Goal: Navigation & Orientation: Locate item on page

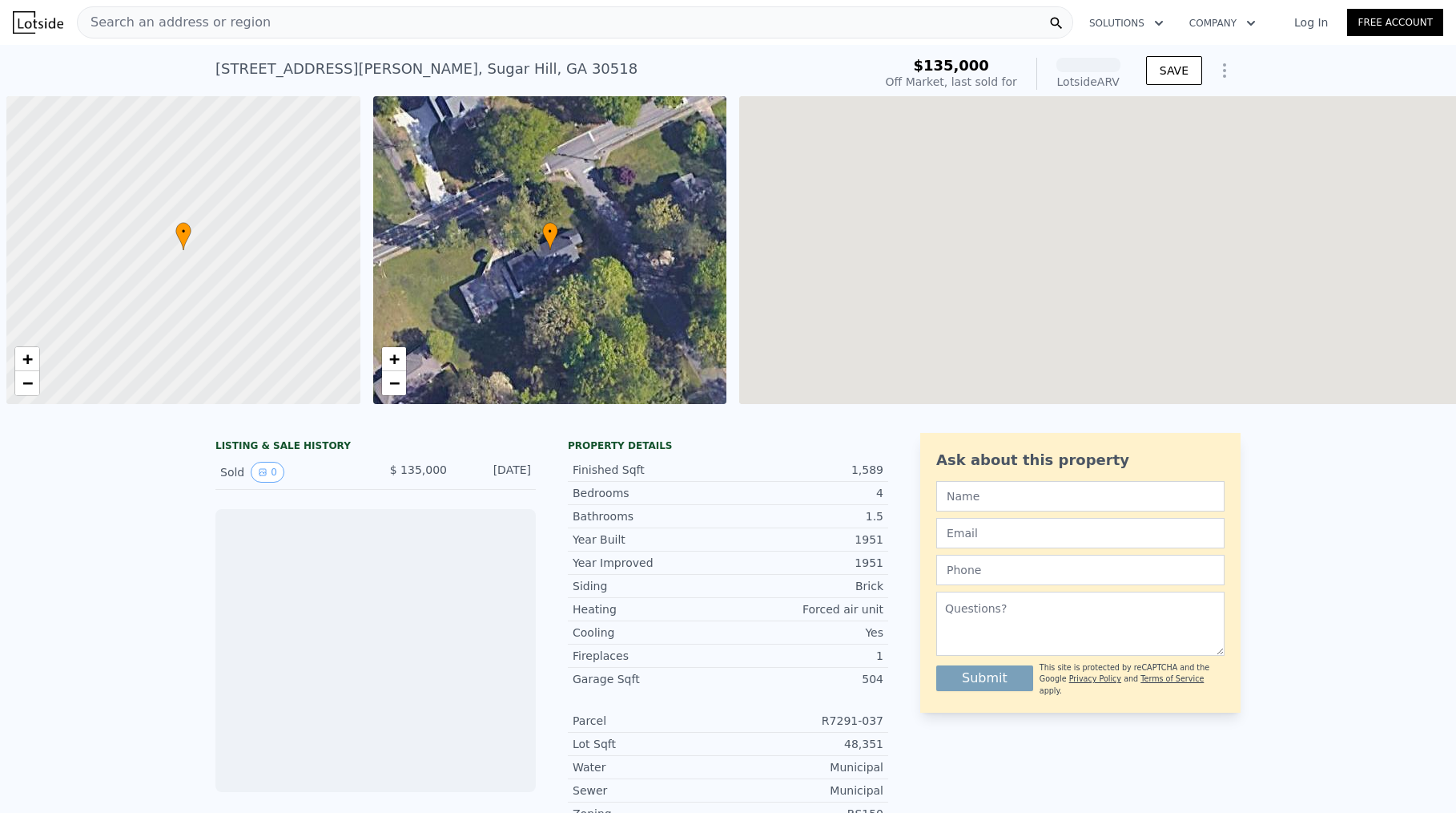
scroll to position [0, 7]
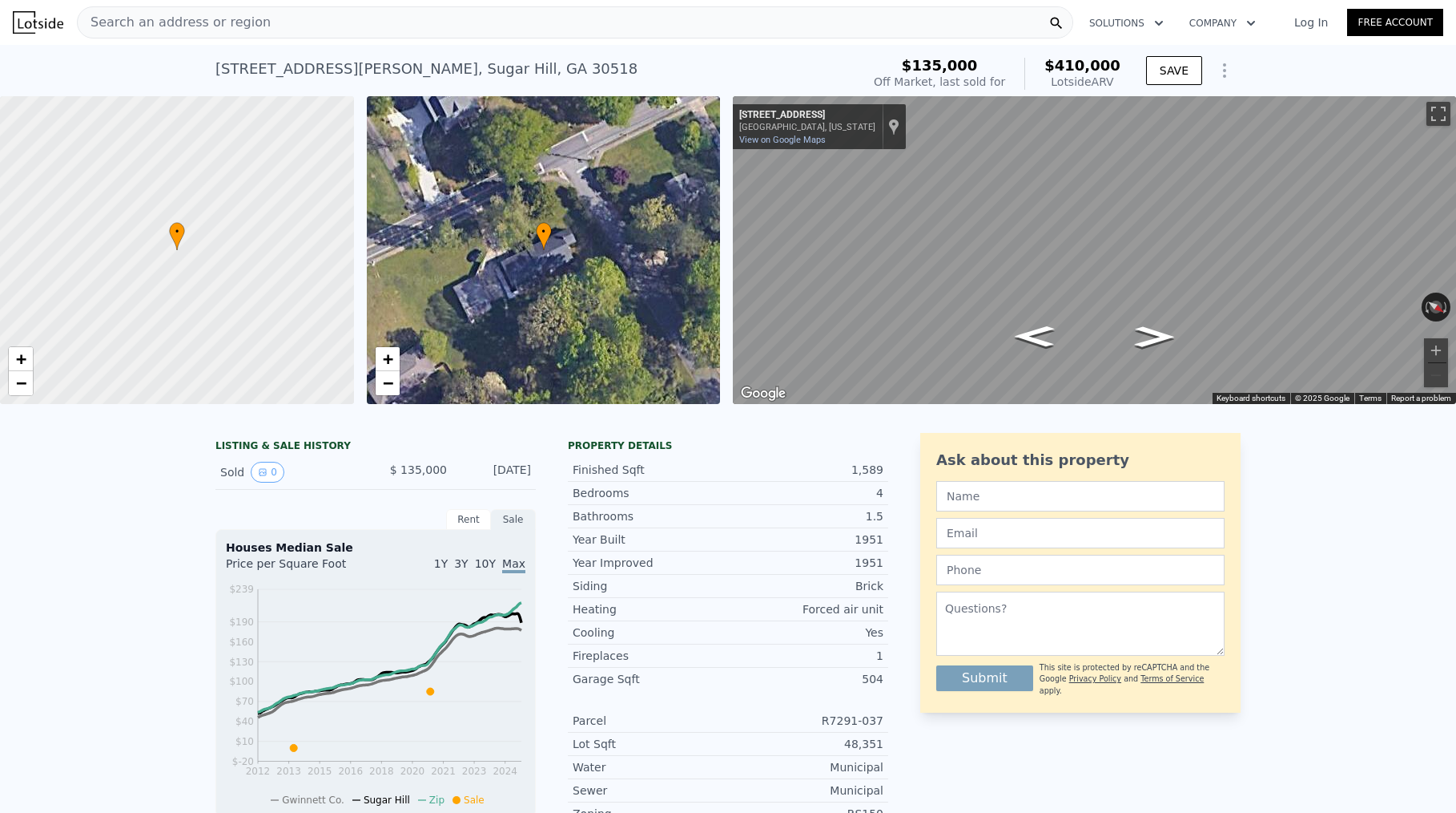
drag, startPoint x: 591, startPoint y: 237, endPoint x: 294, endPoint y: 317, distance: 307.6
click at [294, 317] on div "• + − • + − ← Move left → Move right ↑ Move up ↓ Move down + Zoom in - Zoom out…" at bounding box center [728, 250] width 1456 height 307
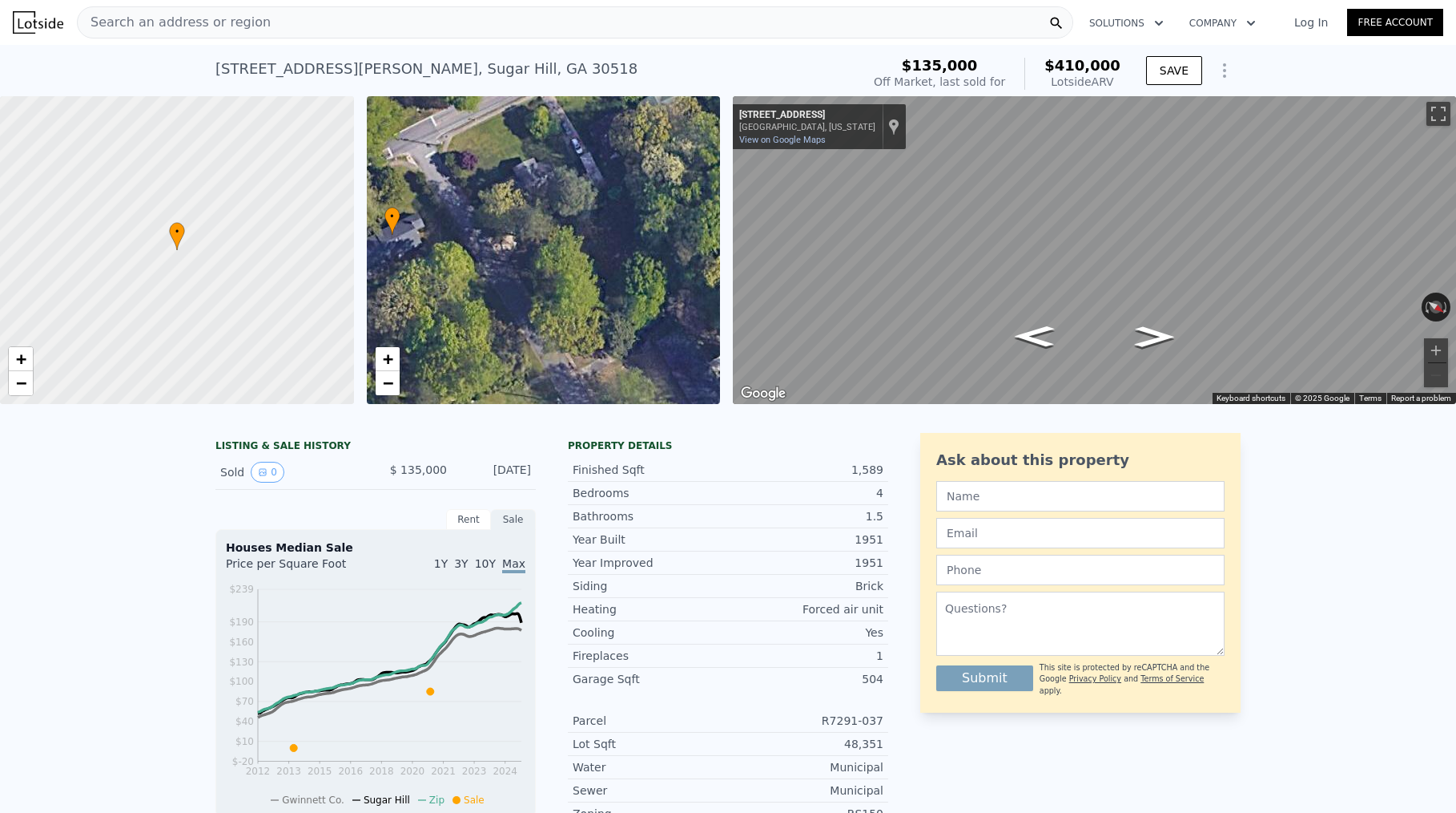
drag, startPoint x: 493, startPoint y: 275, endPoint x: 679, endPoint y: 180, distance: 208.9
click at [679, 180] on div "• + −" at bounding box center [543, 250] width 354 height 307
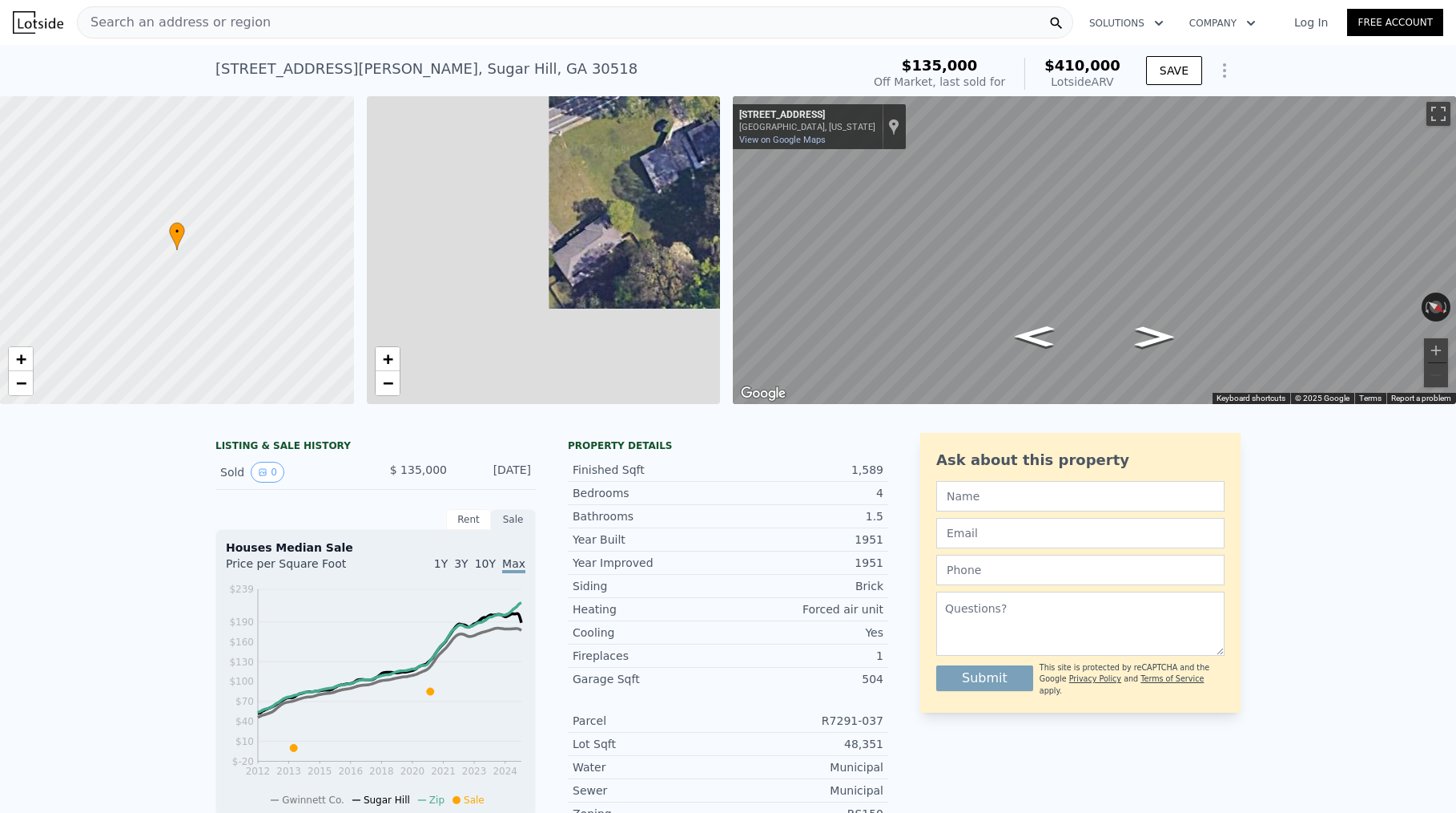
drag, startPoint x: 443, startPoint y: 264, endPoint x: 767, endPoint y: 146, distance: 344.8
click at [761, 146] on div "• + − • + − ← Move left → Move right ↑ Move up ↓ Move down + Zoom in - Zoom out…" at bounding box center [728, 250] width 1456 height 307
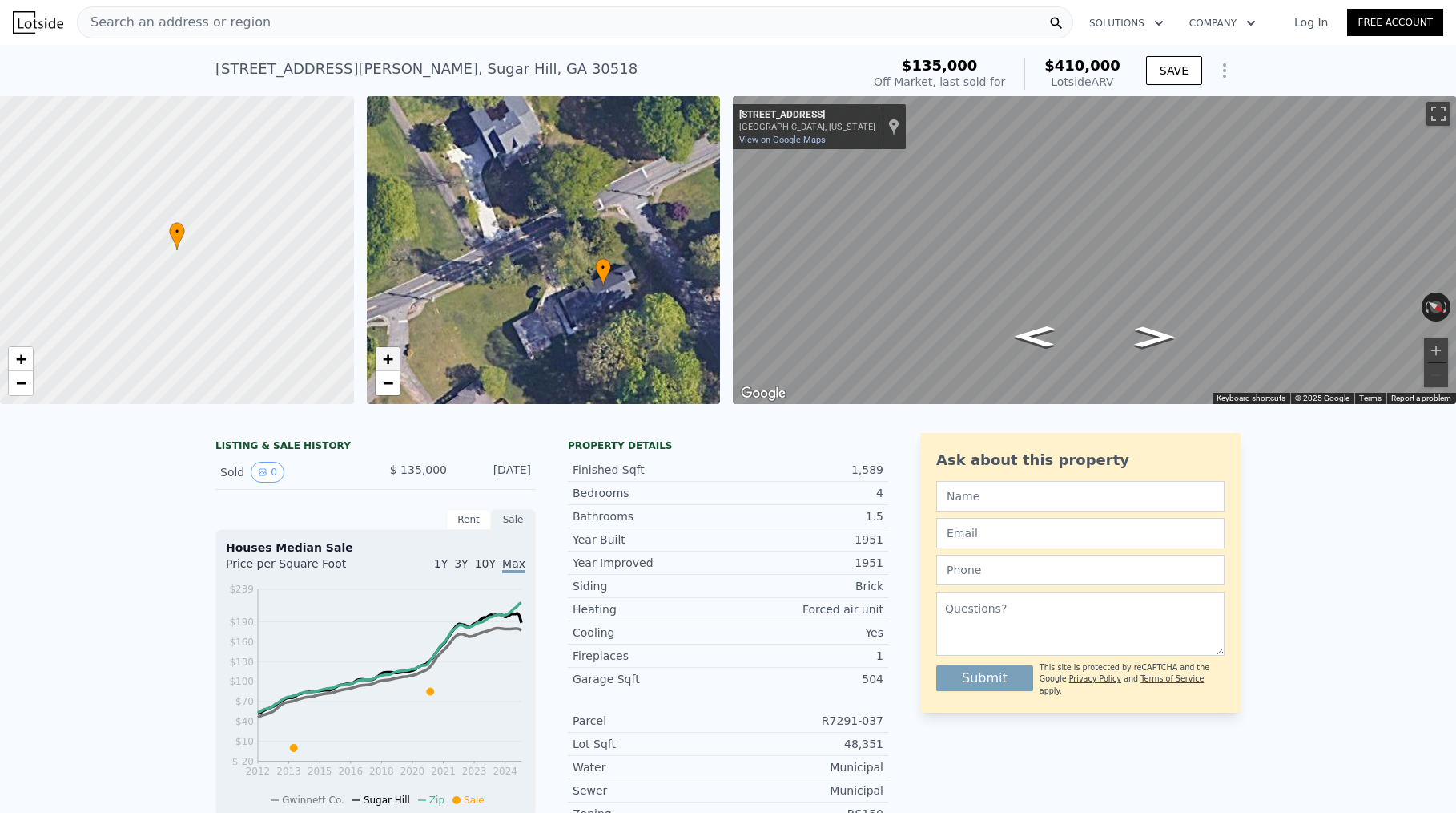
drag, startPoint x: 524, startPoint y: 198, endPoint x: 385, endPoint y: 362, distance: 215.0
click at [385, 362] on div "• + −" at bounding box center [543, 250] width 354 height 307
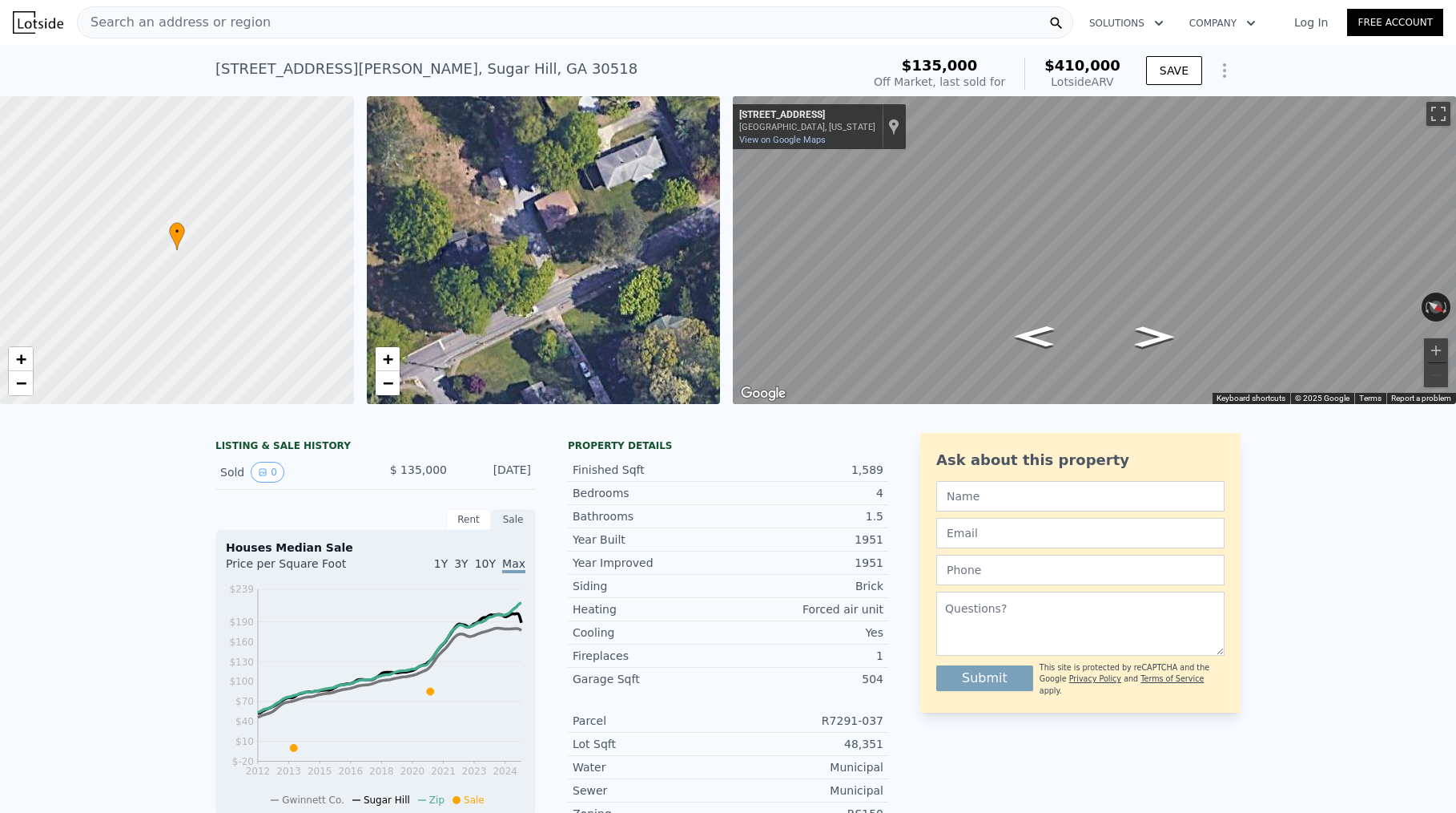
drag, startPoint x: 579, startPoint y: 210, endPoint x: 358, endPoint y: 389, distance: 284.4
click at [358, 389] on div "• + − • + − ← Move left → Move right ↑ Move up ↓ Move down + Zoom in - Zoom out…" at bounding box center [728, 250] width 1456 height 307
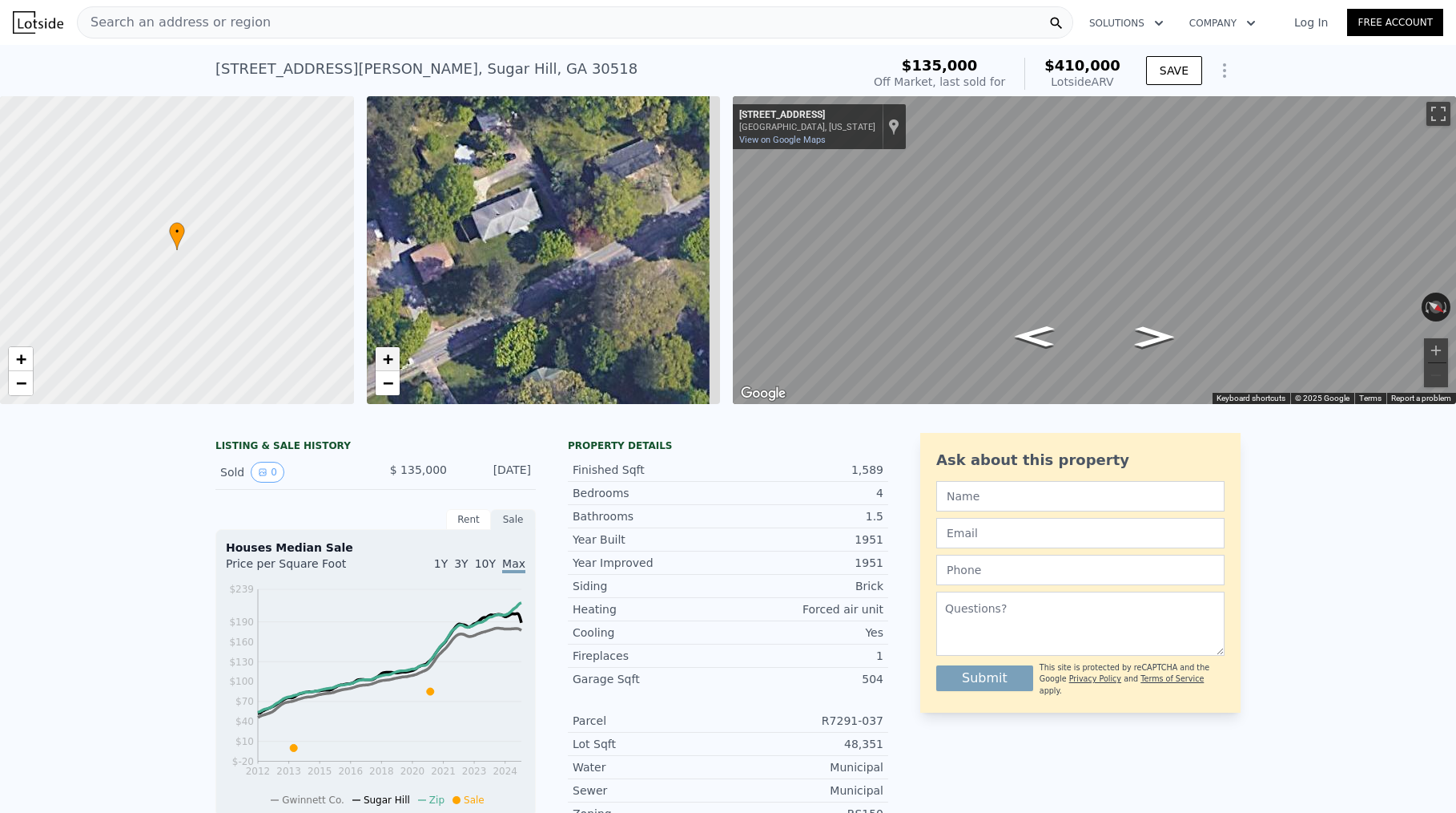
drag, startPoint x: 570, startPoint y: 271, endPoint x: 395, endPoint y: 353, distance: 193.3
click at [395, 353] on div "• + −" at bounding box center [543, 250] width 354 height 307
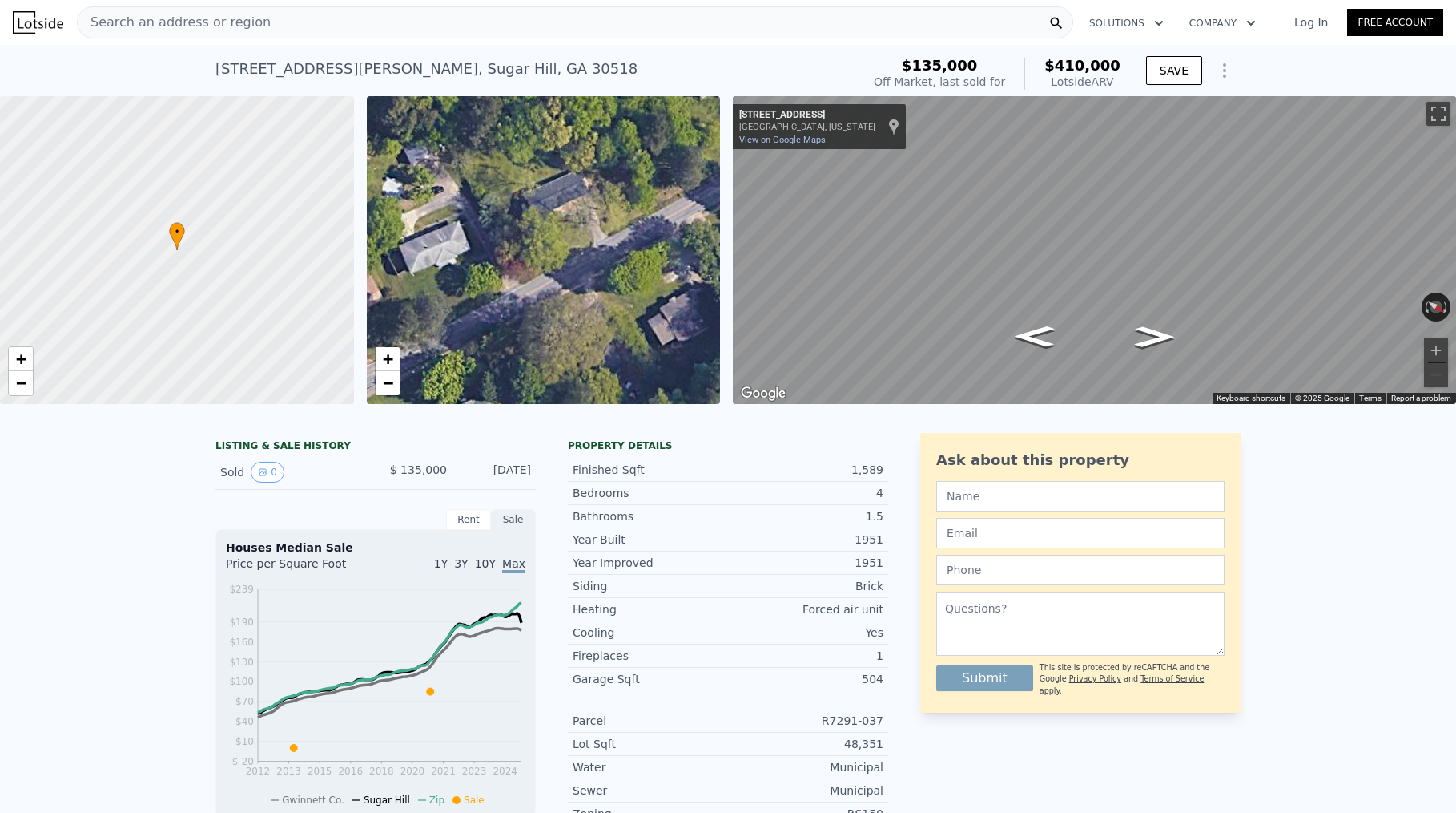
click at [437, 194] on div "• + −" at bounding box center [543, 250] width 354 height 307
click at [392, 385] on span "−" at bounding box center [387, 382] width 11 height 20
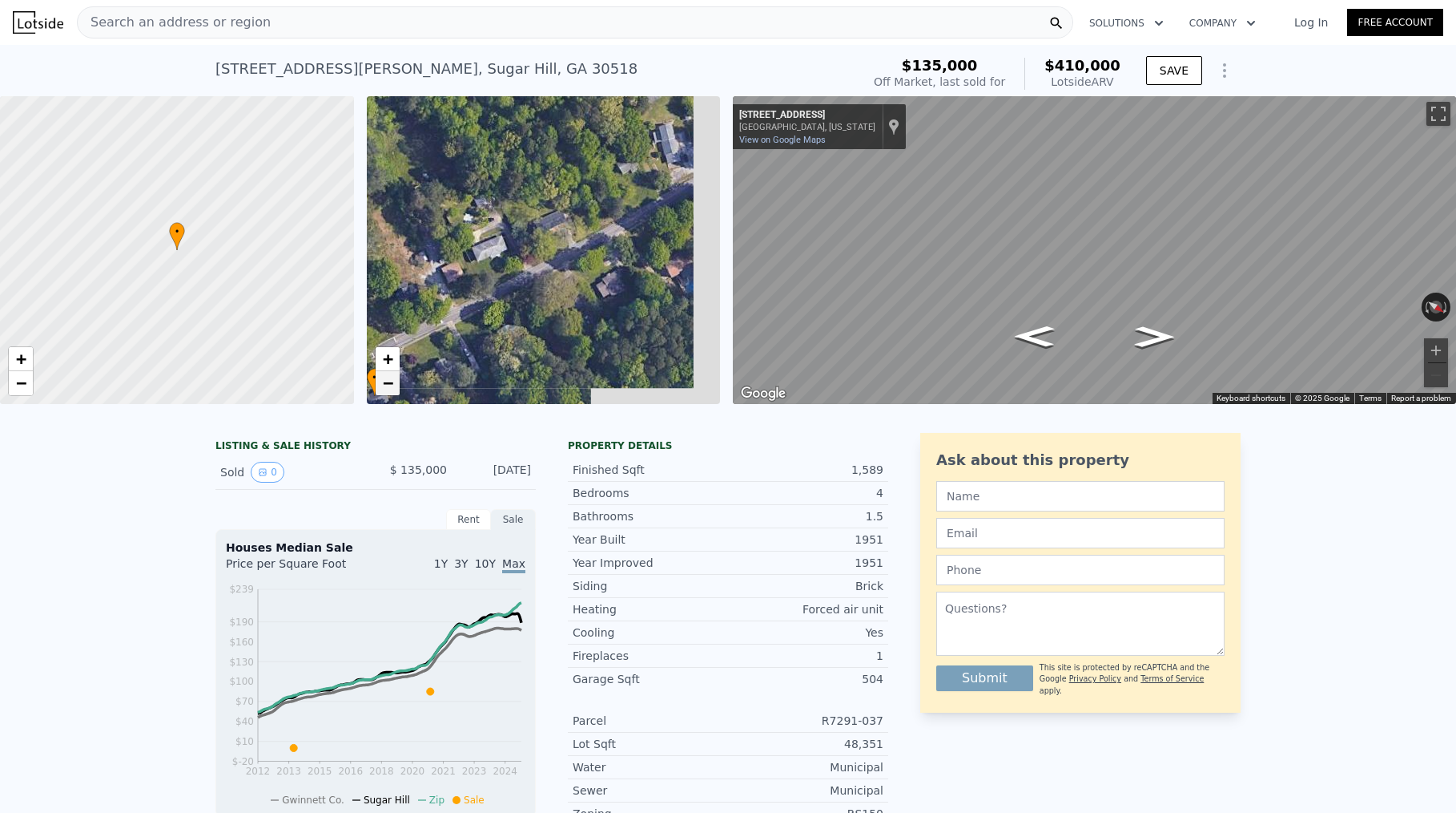
click at [392, 385] on span "−" at bounding box center [387, 382] width 11 height 20
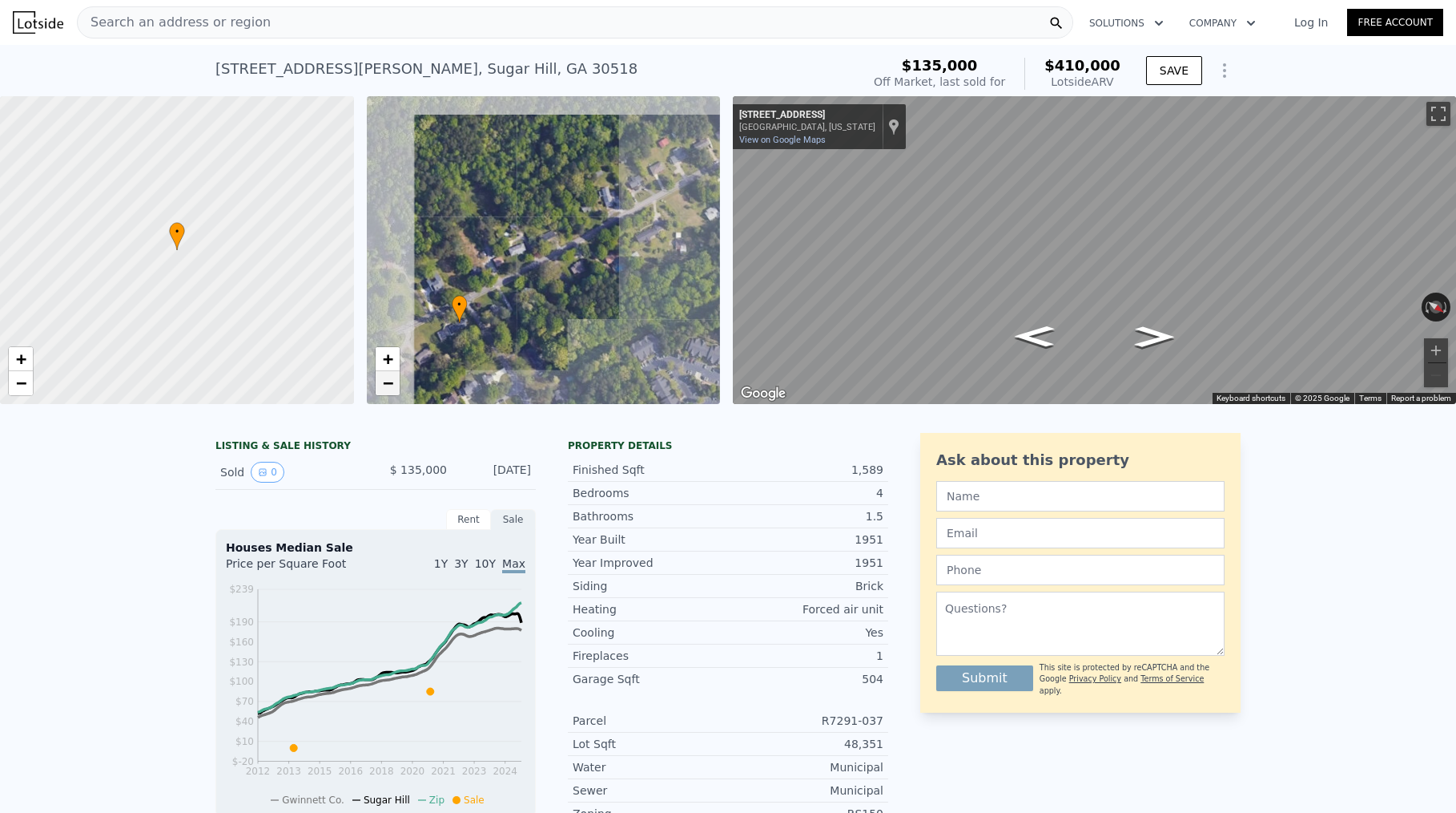
click at [392, 384] on span "−" at bounding box center [387, 382] width 11 height 20
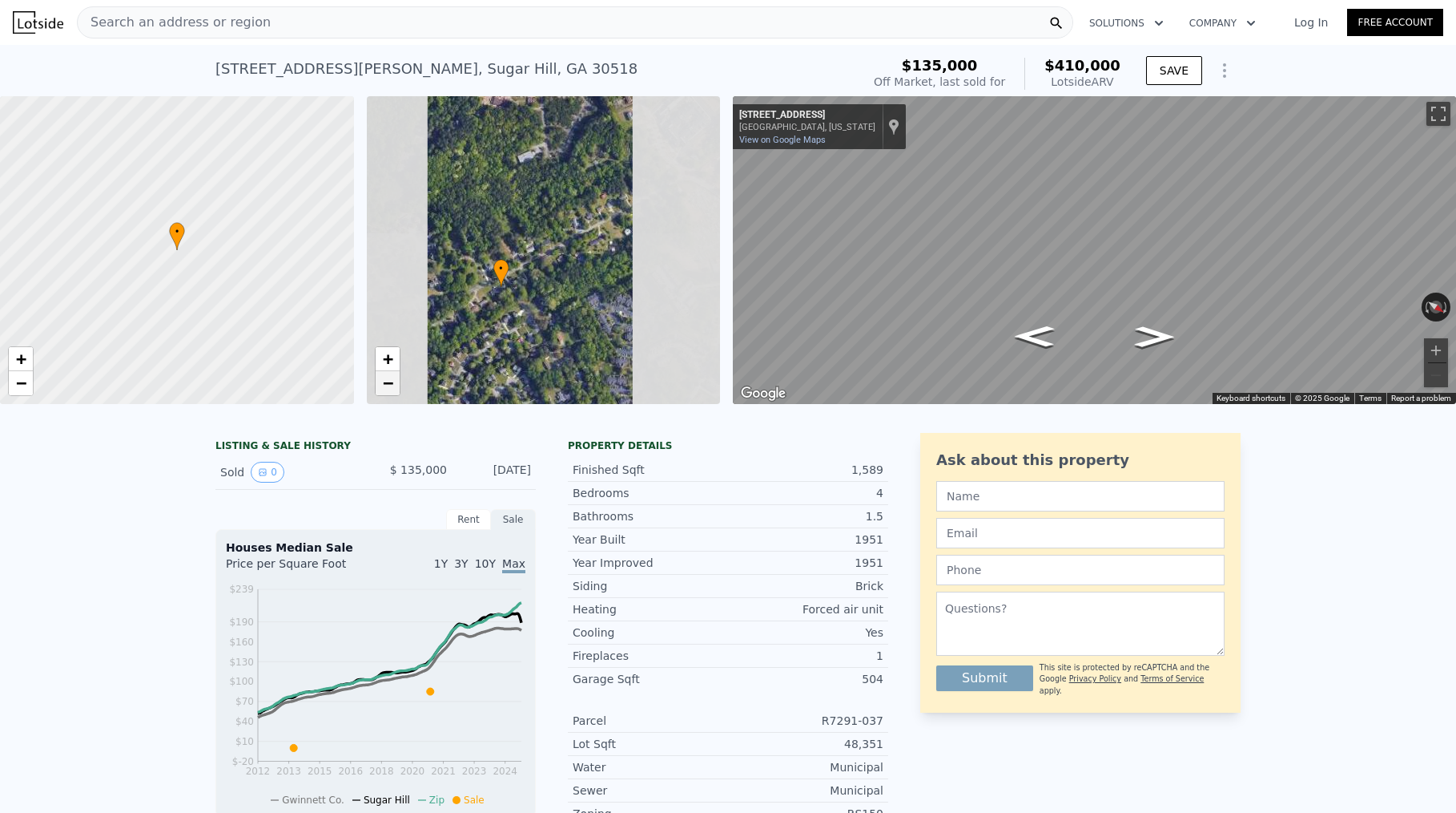
click at [392, 384] on span "−" at bounding box center [387, 382] width 11 height 20
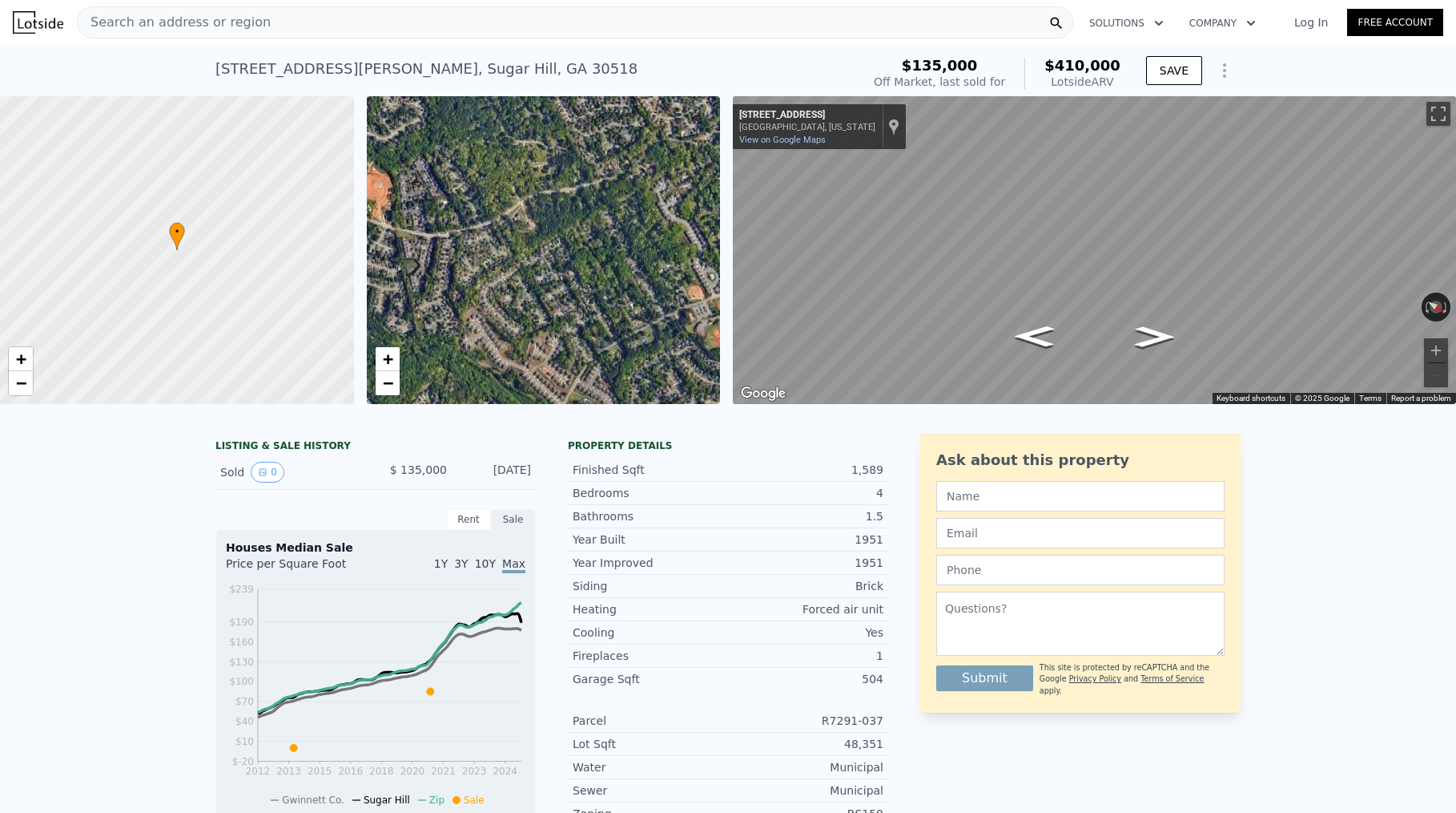
click at [768, 153] on div "• + − • + − ← Move left → Move right ↑ Move up ↓ Move down + Zoom in - Zoom out…" at bounding box center [728, 250] width 1456 height 307
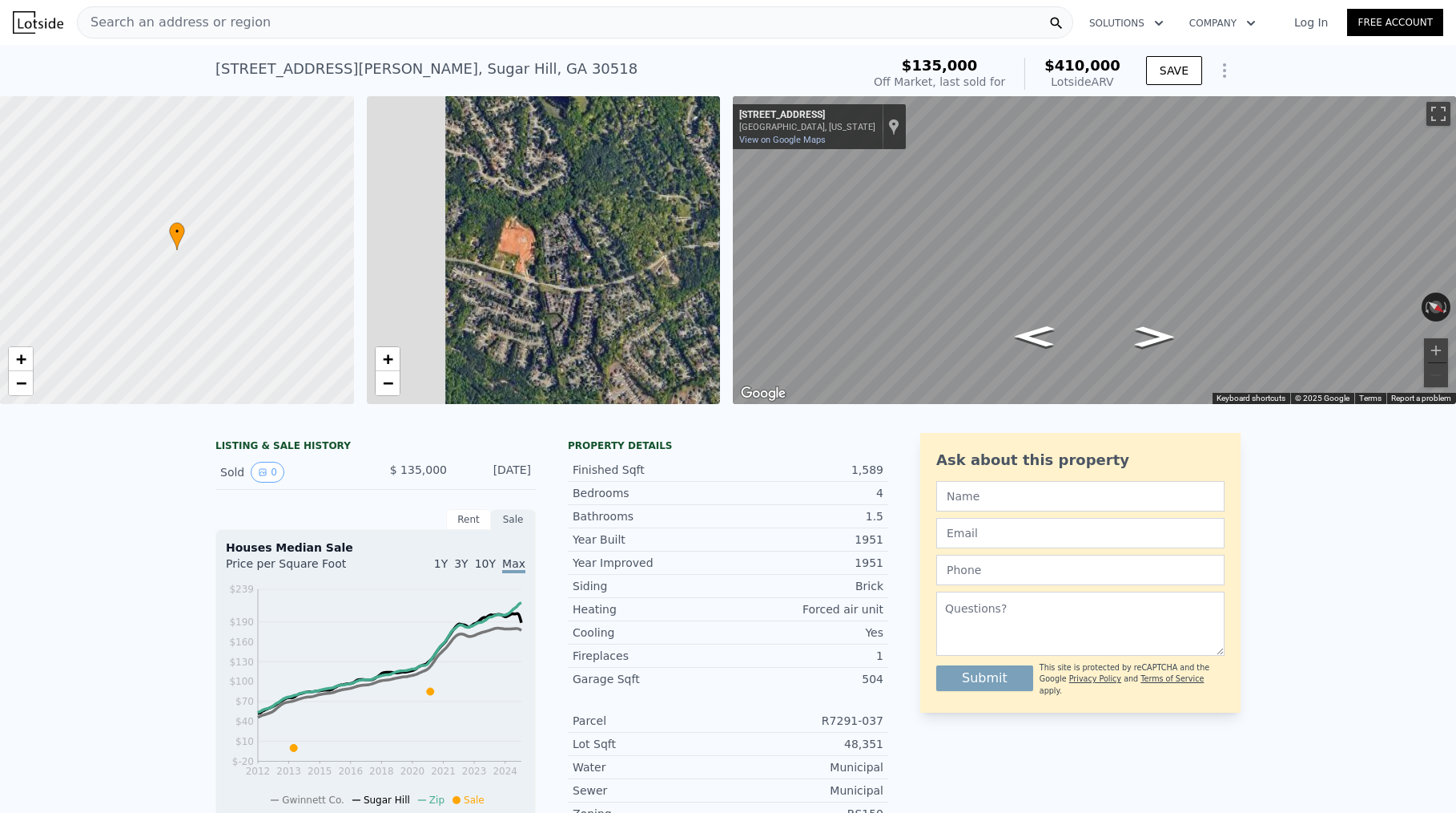
drag, startPoint x: 491, startPoint y: 243, endPoint x: 649, endPoint y: 295, distance: 166.3
click at [649, 295] on div "• + −" at bounding box center [543, 250] width 354 height 307
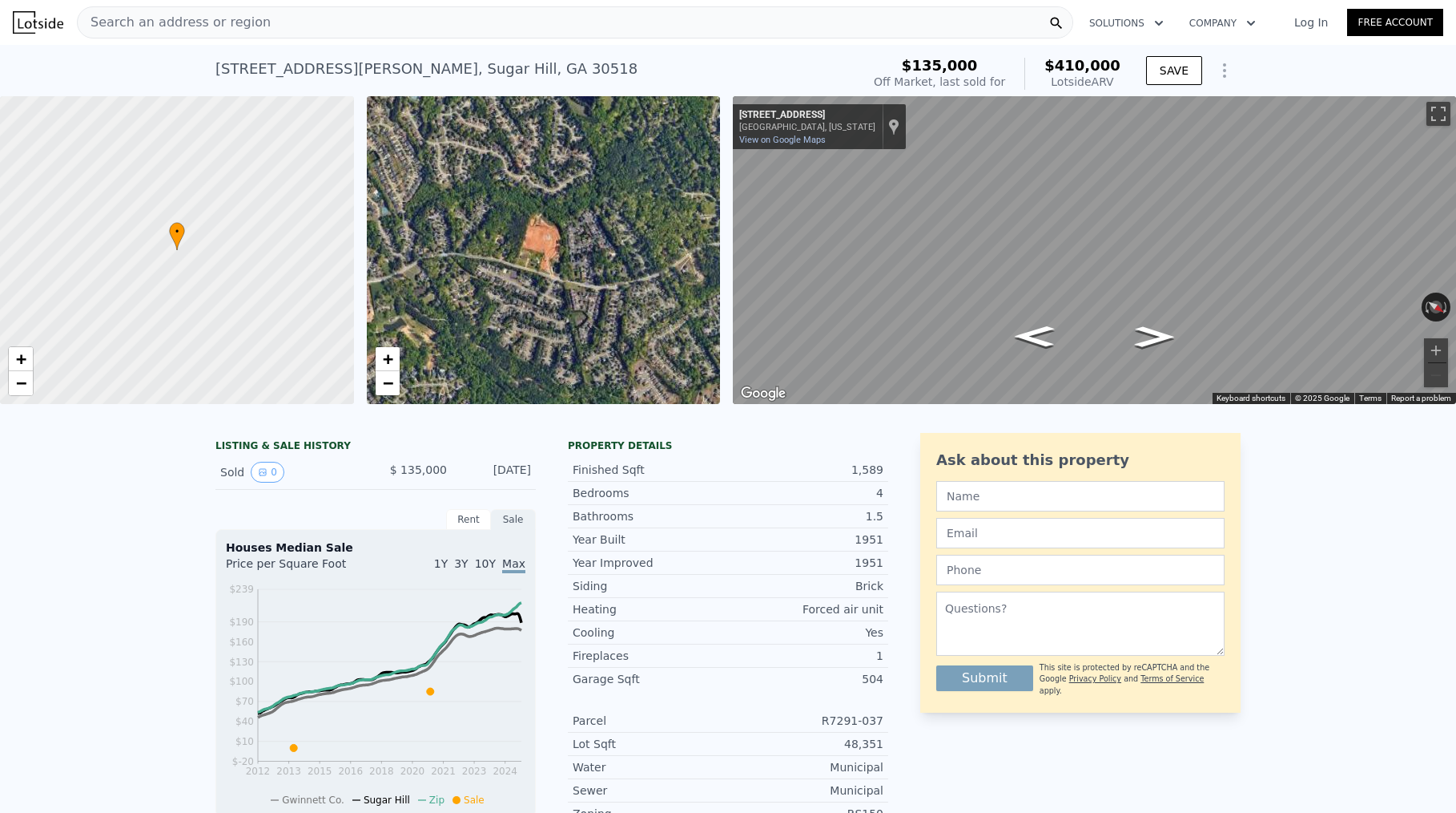
drag, startPoint x: 500, startPoint y: 277, endPoint x: 542, endPoint y: 280, distance: 42.1
click at [542, 280] on div "• + −" at bounding box center [543, 250] width 354 height 307
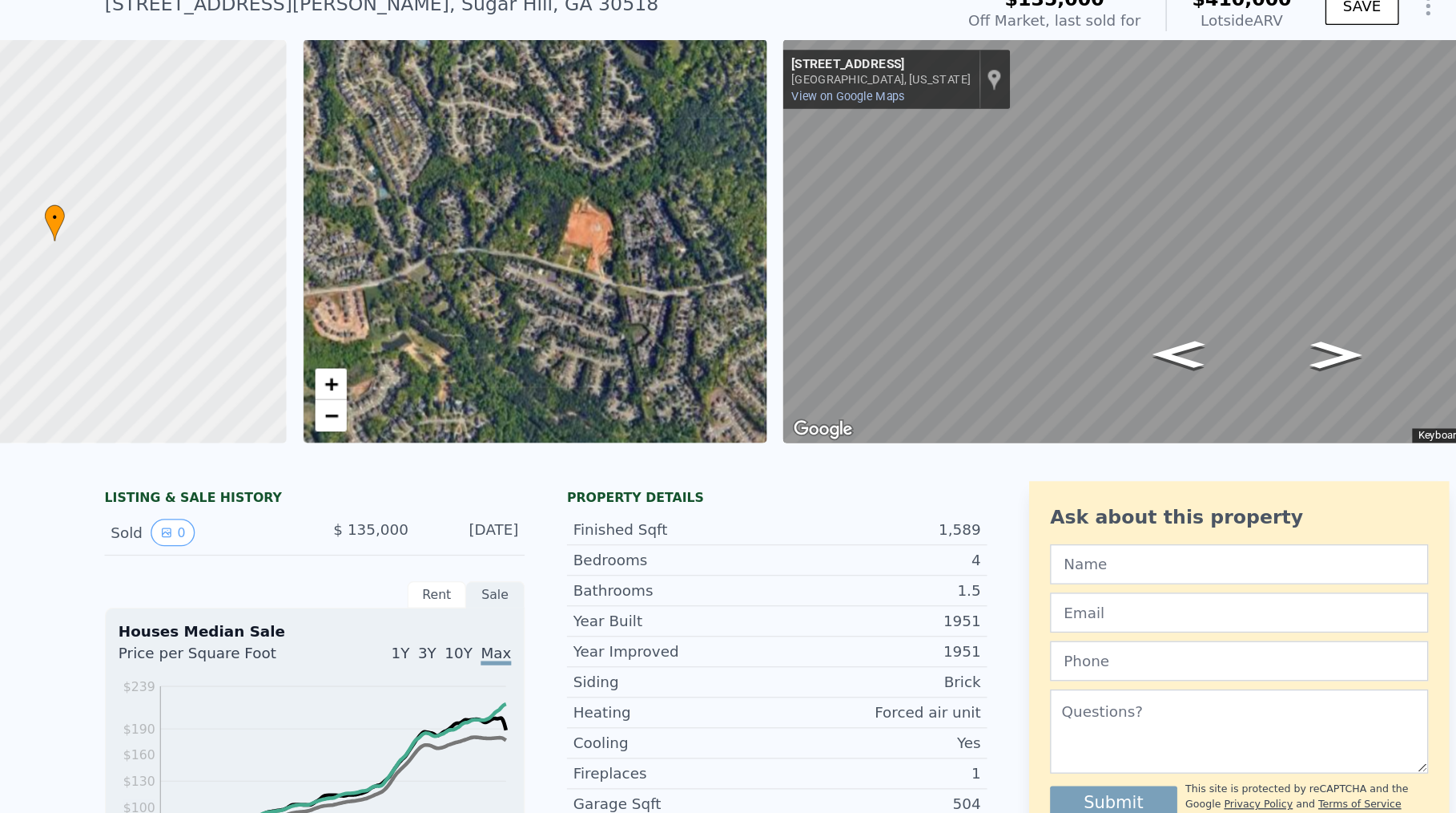
click at [502, 255] on div "• + −" at bounding box center [543, 250] width 354 height 307
click at [398, 359] on link "+" at bounding box center [387, 359] width 24 height 24
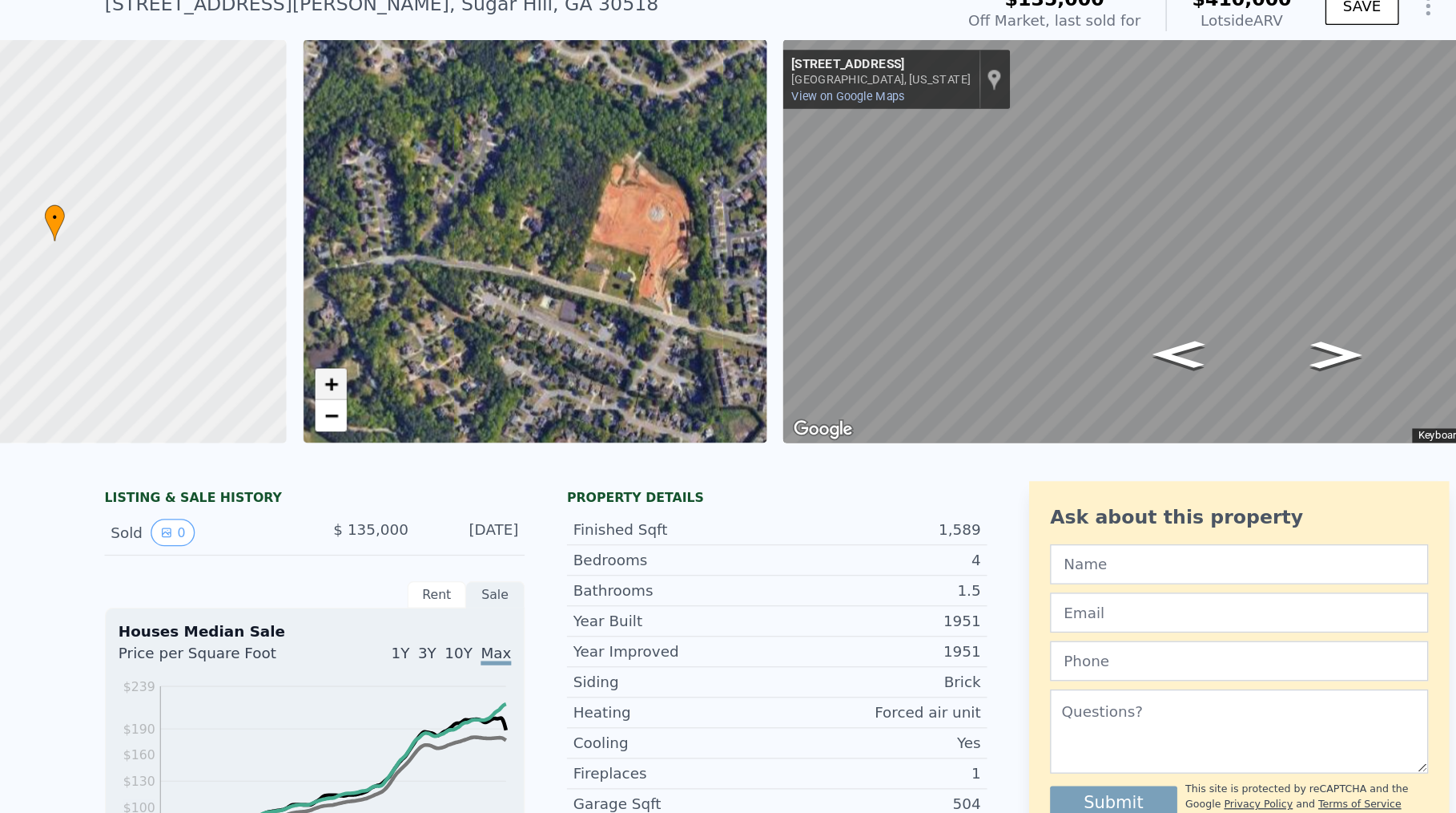
click at [398, 359] on link "+" at bounding box center [387, 359] width 24 height 24
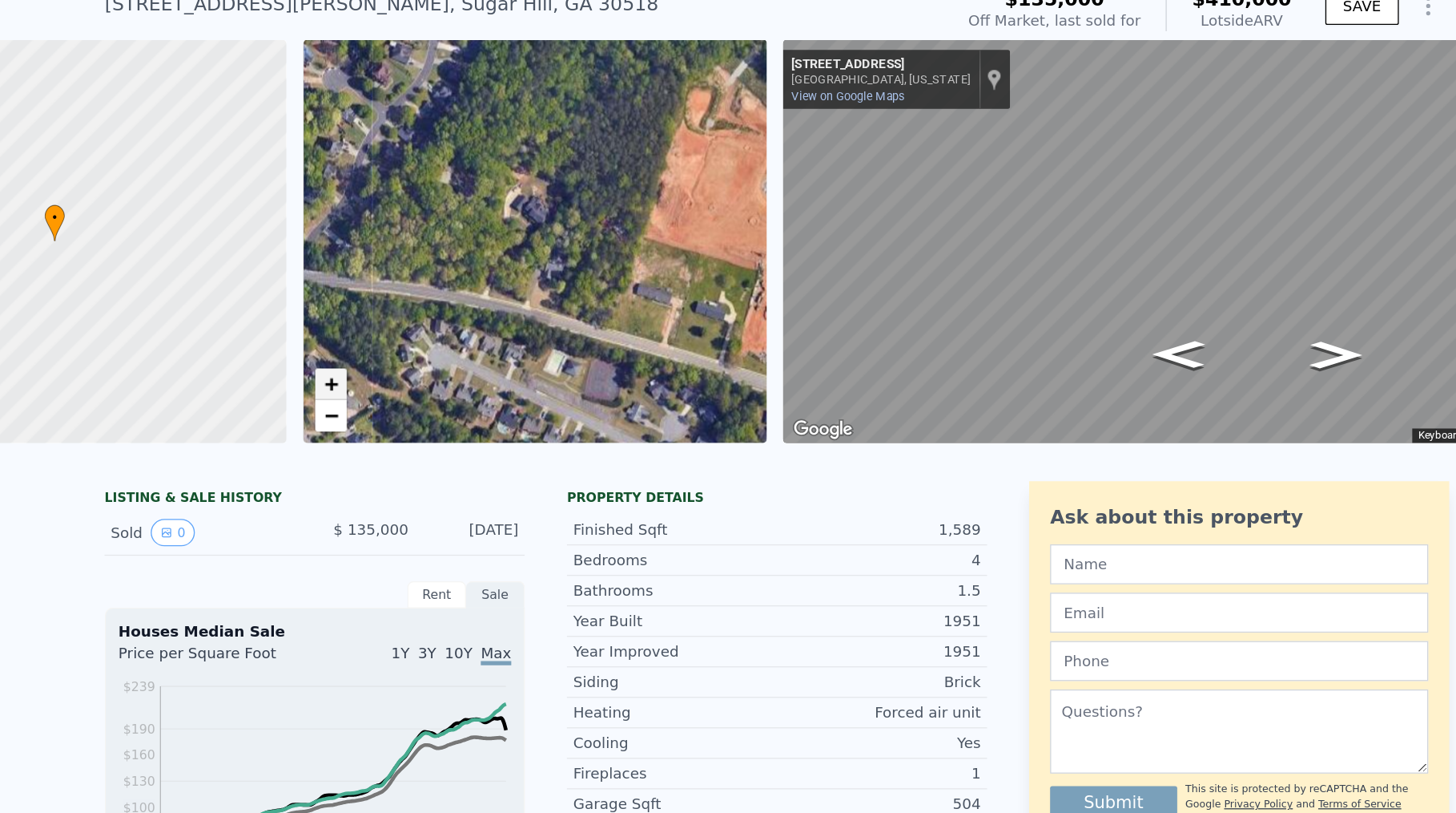
click at [398, 359] on link "+" at bounding box center [387, 359] width 24 height 24
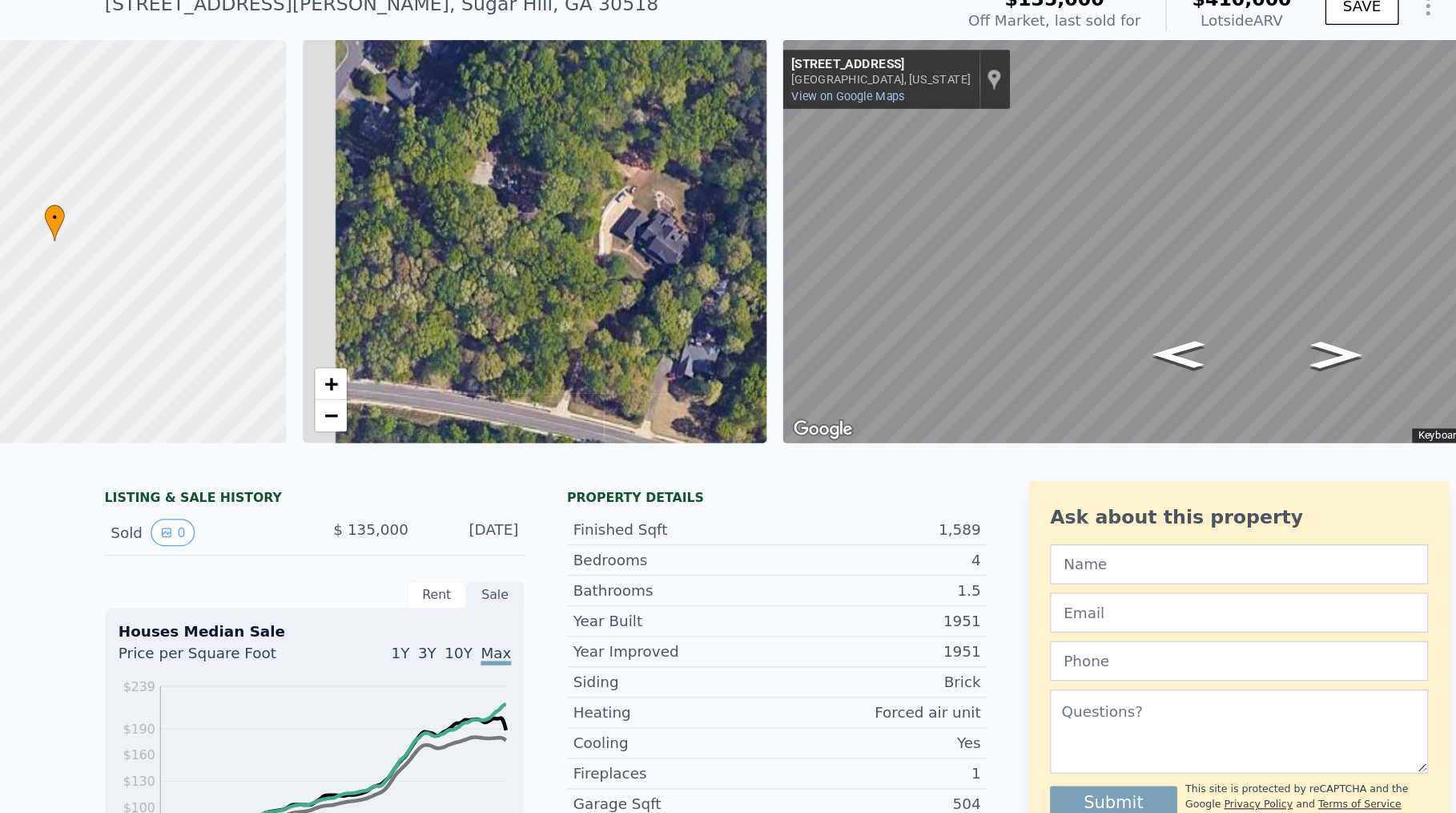
drag, startPoint x: 476, startPoint y: 266, endPoint x: 607, endPoint y: 314, distance: 139.5
click at [607, 314] on div "• + −" at bounding box center [543, 250] width 354 height 307
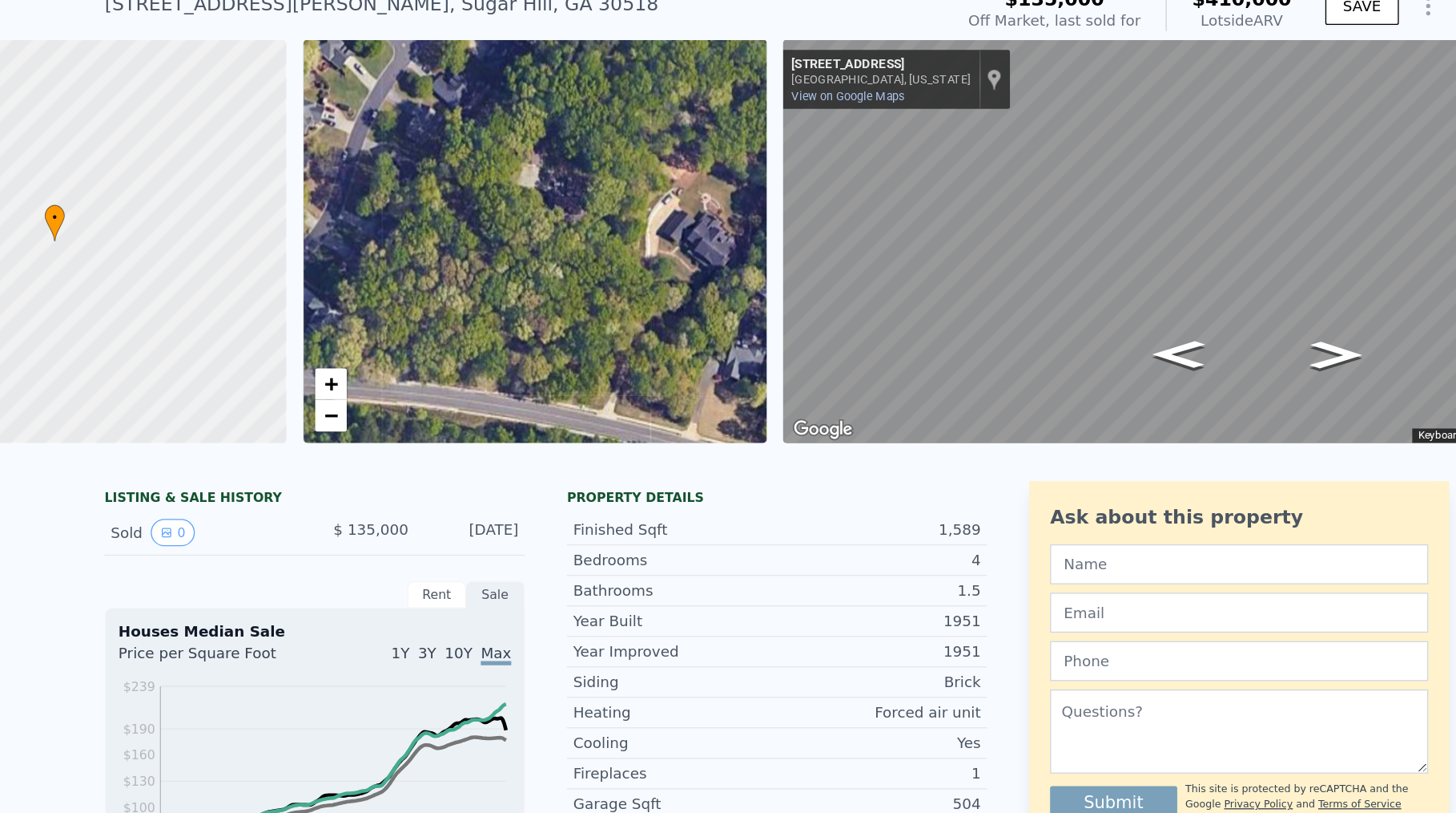
click at [559, 212] on div "• + −" at bounding box center [543, 250] width 354 height 307
click at [558, 211] on div "• + −" at bounding box center [543, 250] width 354 height 307
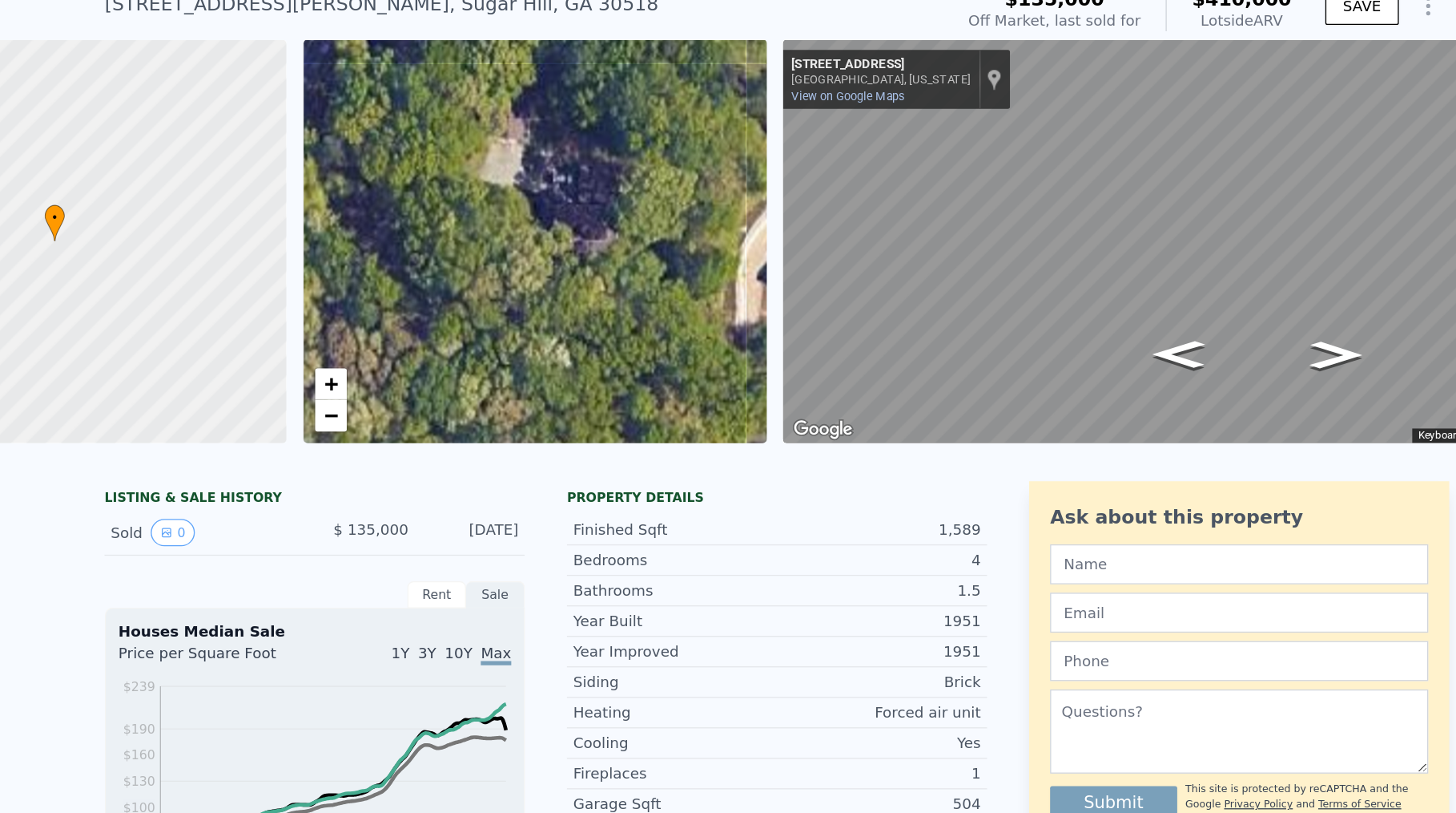
click at [558, 211] on div "• + −" at bounding box center [543, 250] width 354 height 307
click at [561, 202] on div "• + −" at bounding box center [543, 250] width 354 height 307
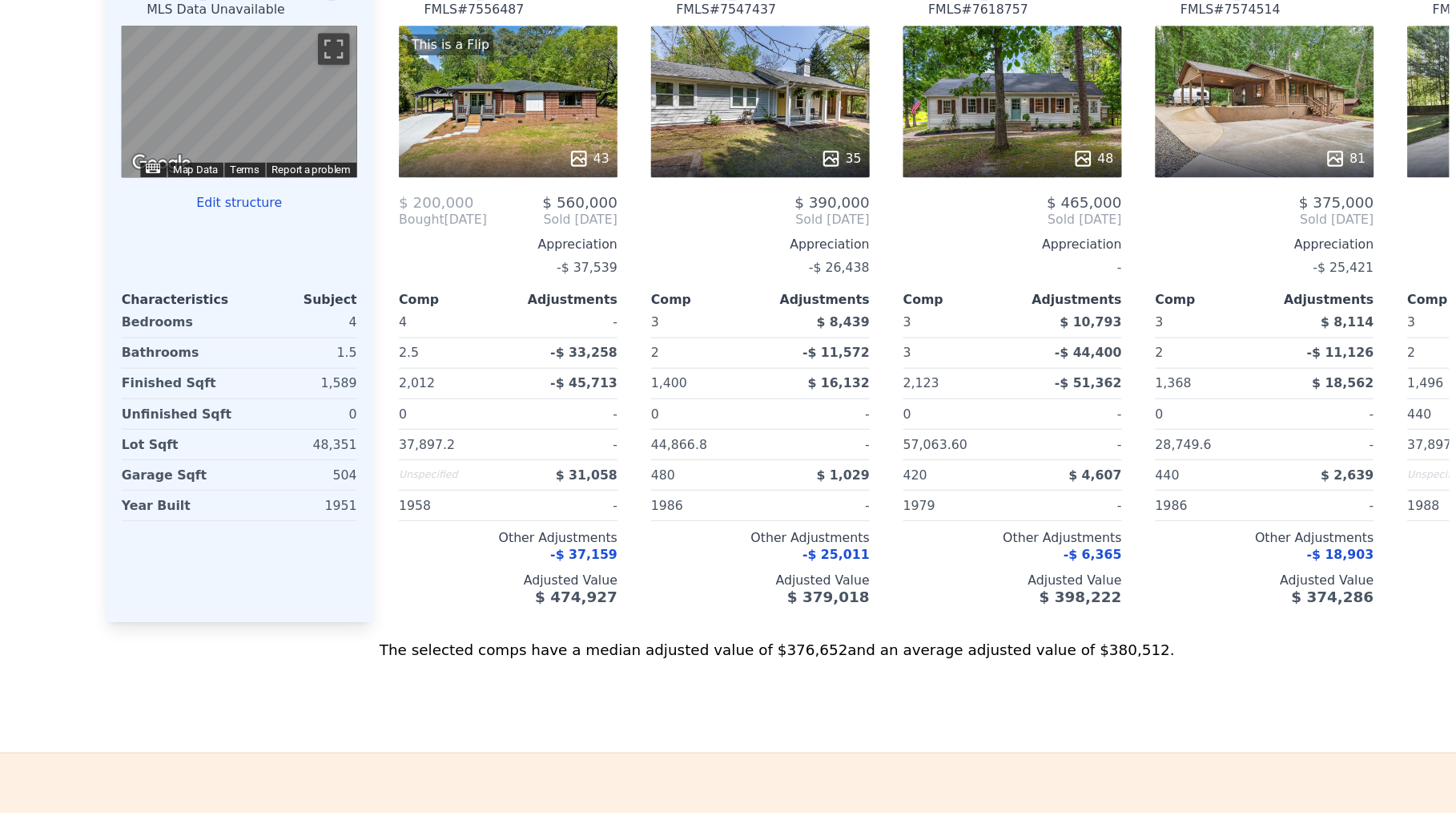
scroll to position [1593, 0]
